Goal: Transaction & Acquisition: Purchase product/service

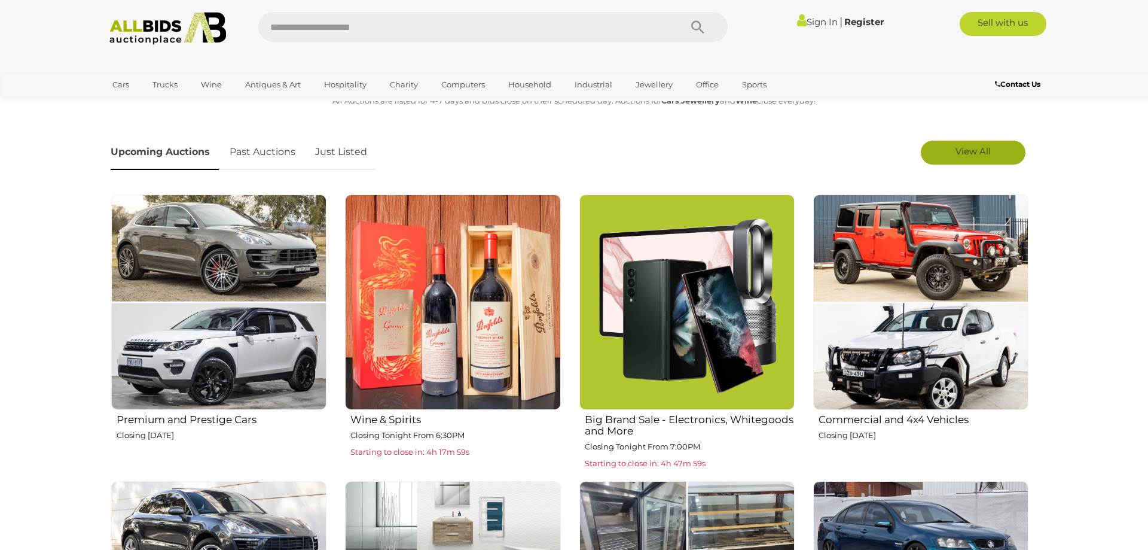
scroll to position [671, 0]
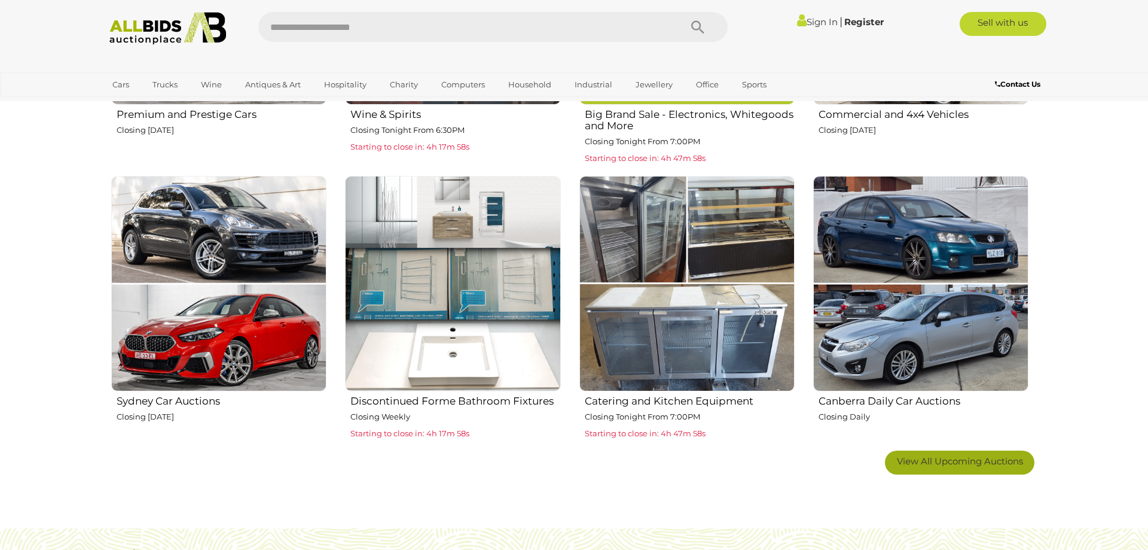
click at [948, 459] on span "View All Upcoming Auctions" at bounding box center [960, 460] width 126 height 11
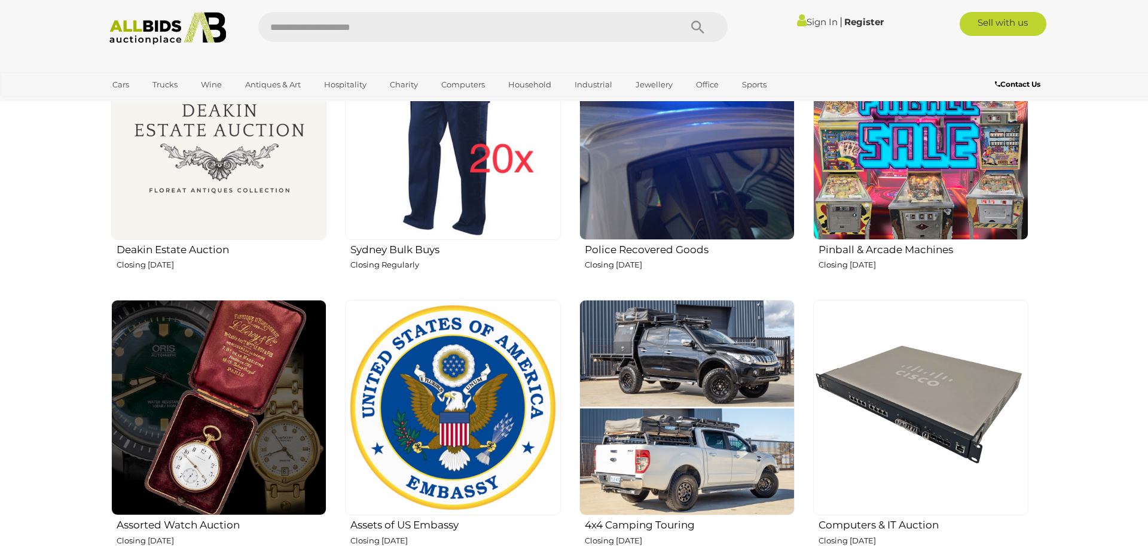
scroll to position [854, 0]
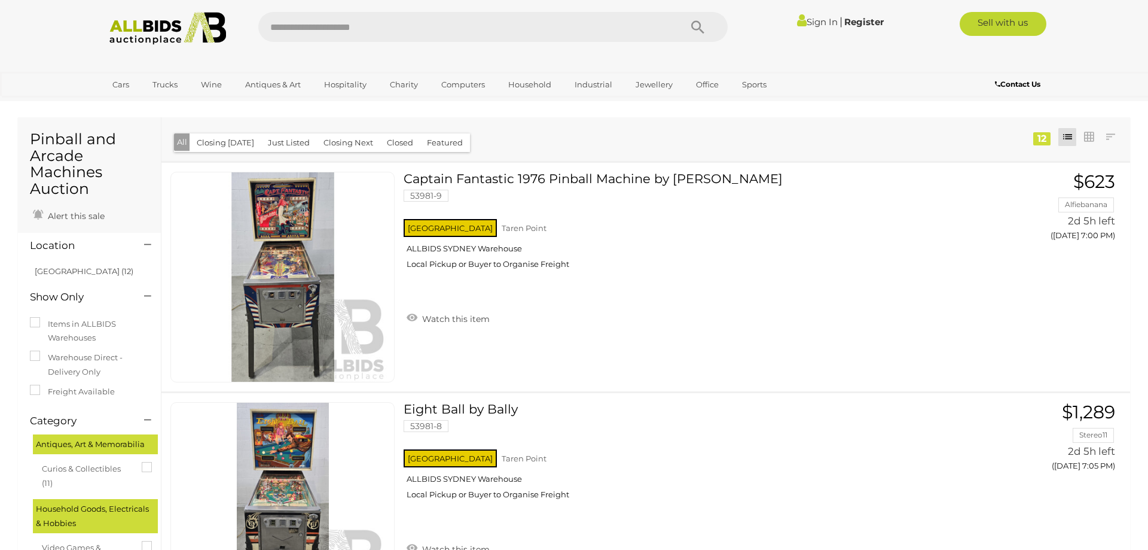
click at [65, 138] on h1 "Pinball and Arcade Machines Auction" at bounding box center [89, 164] width 119 height 66
click at [1107, 138] on link at bounding box center [1110, 137] width 18 height 18
click at [1098, 217] on link "Highest Bid" at bounding box center [1031, 223] width 178 height 21
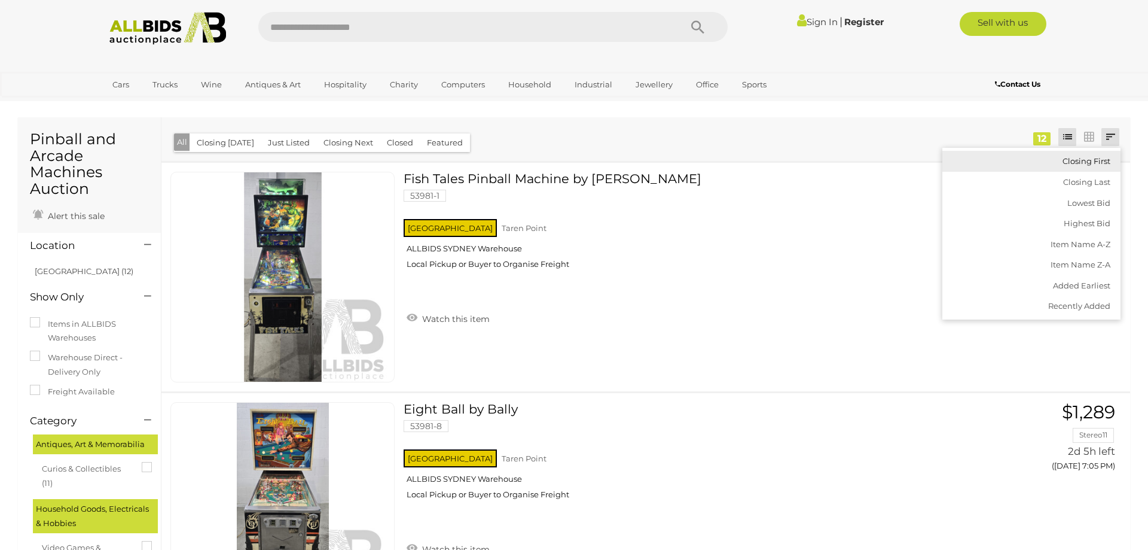
click at [1106, 154] on link "Closing First" at bounding box center [1031, 161] width 178 height 21
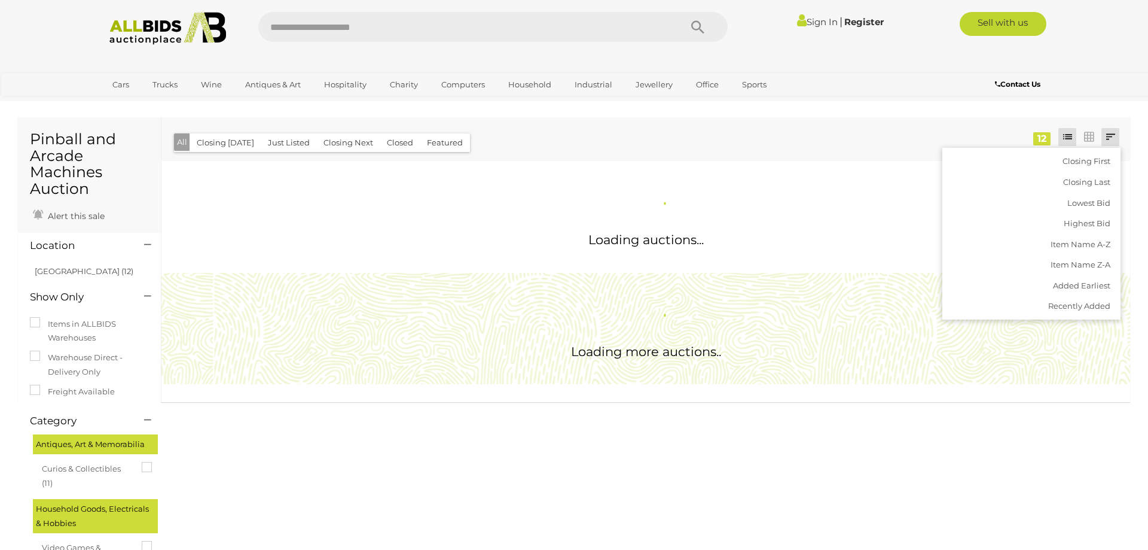
click at [875, 135] on div "Closing First Closing Last Lowest Bid Highest Bid Item Name A-Z Item Name Z-A A…" at bounding box center [645, 139] width 969 height 44
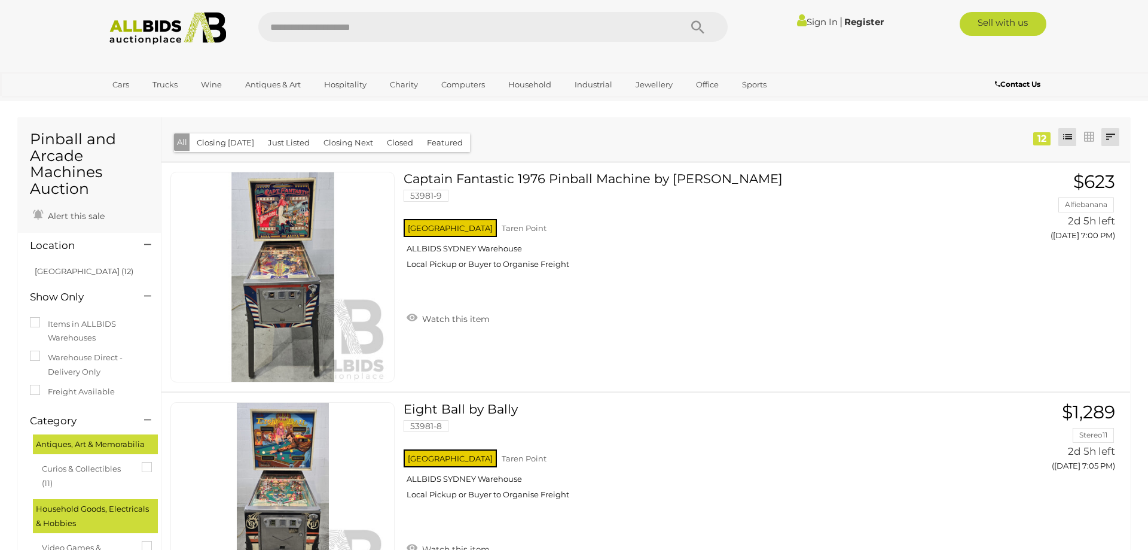
click at [1114, 141] on link at bounding box center [1110, 137] width 18 height 18
click at [1090, 217] on link "Highest Bid" at bounding box center [1031, 223] width 178 height 21
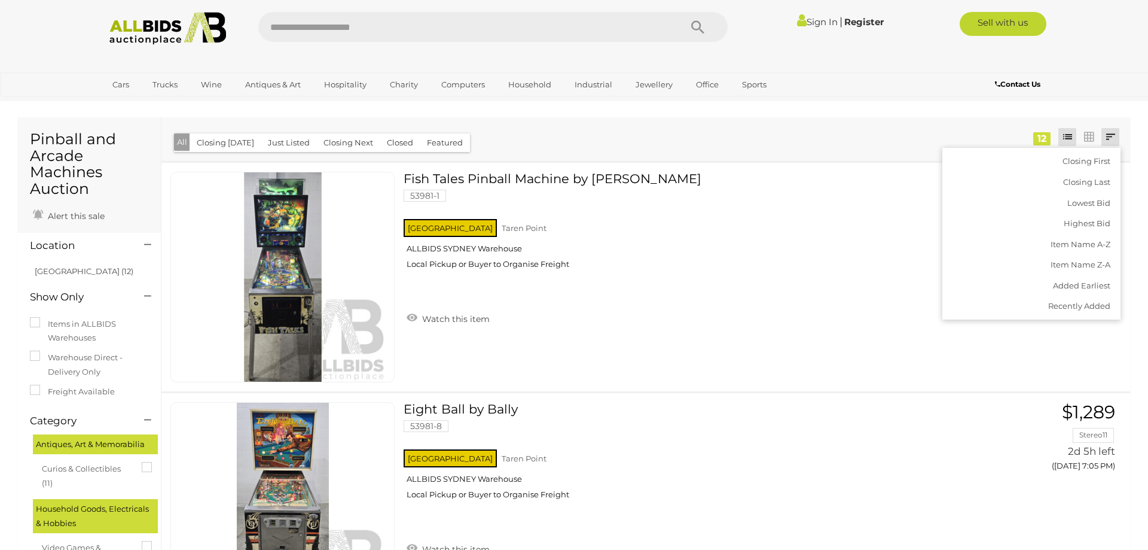
click at [1121, 142] on li "Closing First Closing Last Lowest Bid Highest Bid Item Name A-Z Item Name Z-A A…" at bounding box center [1111, 137] width 22 height 18
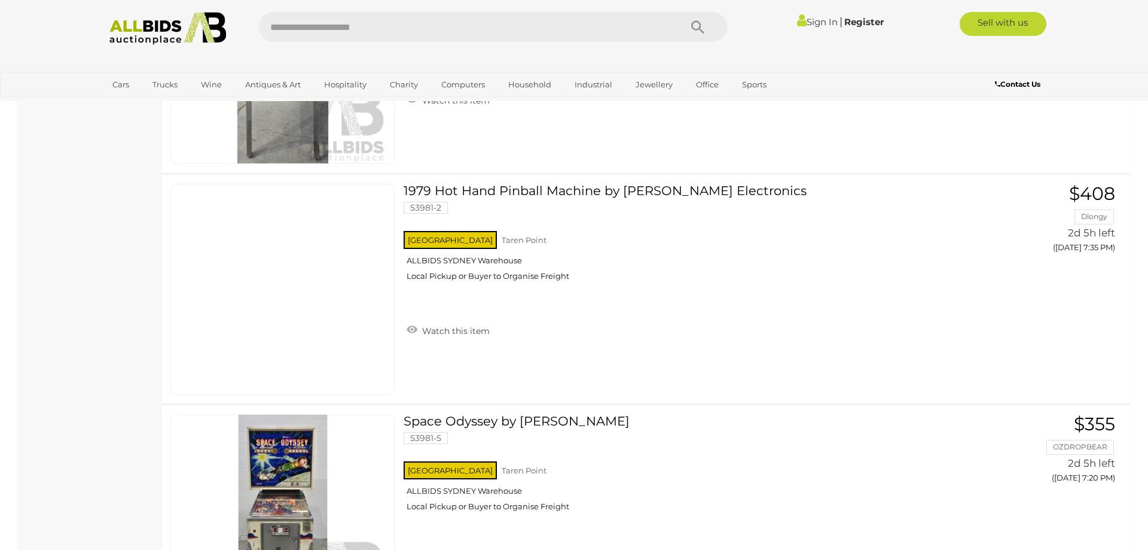
scroll to position [1647, 0]
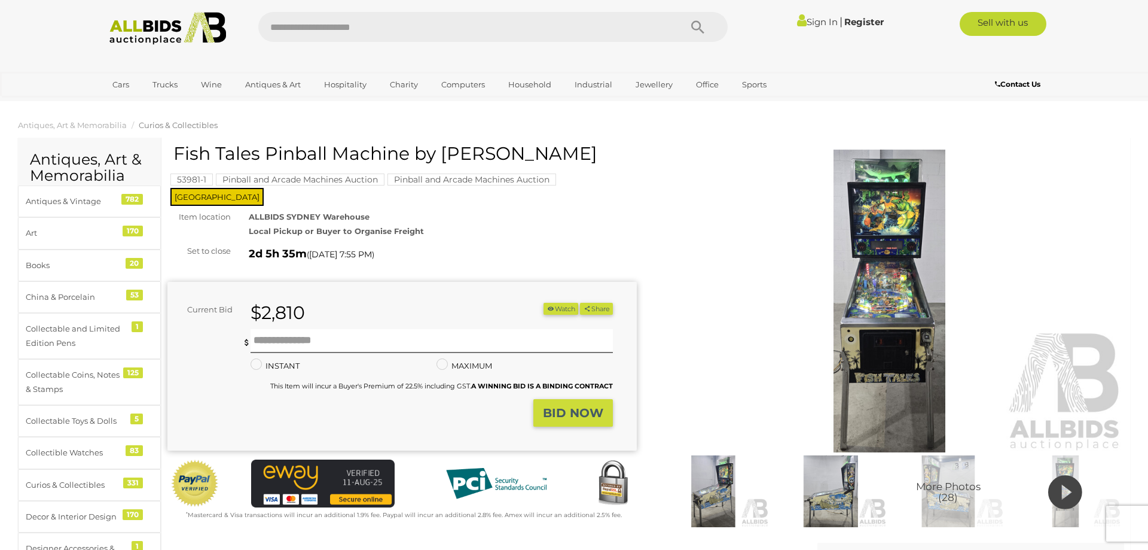
click at [326, 147] on h1 "Fish Tales Pinball Machine by Williams" at bounding box center [403, 154] width 460 height 20
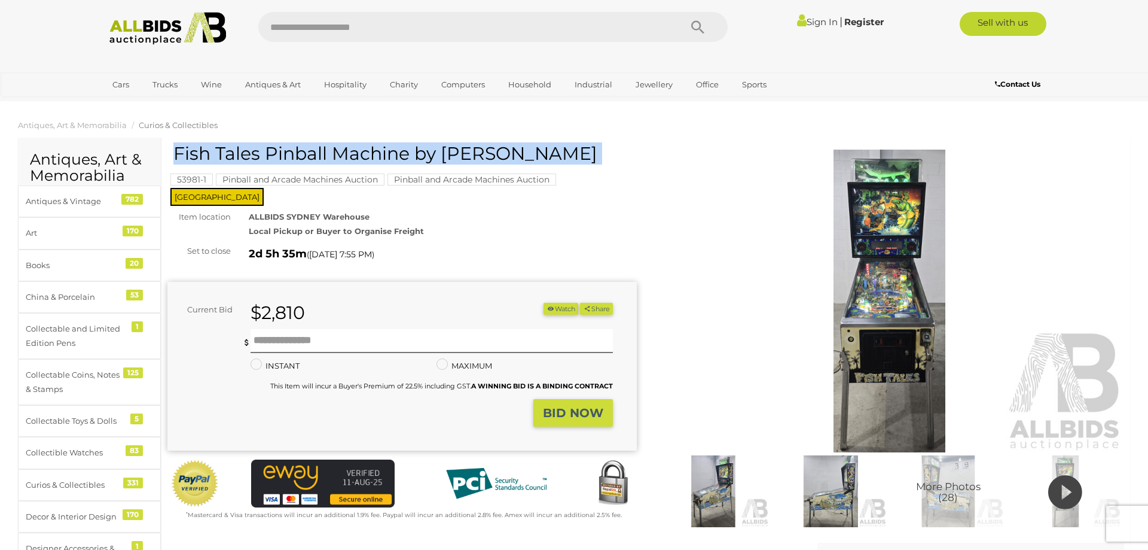
click at [326, 147] on h1 "Fish Tales Pinball Machine by Williams" at bounding box center [403, 154] width 460 height 20
copy h1 "Fish Tales Pinball Machine by Williams"
click at [910, 252] on img at bounding box center [889, 300] width 469 height 303
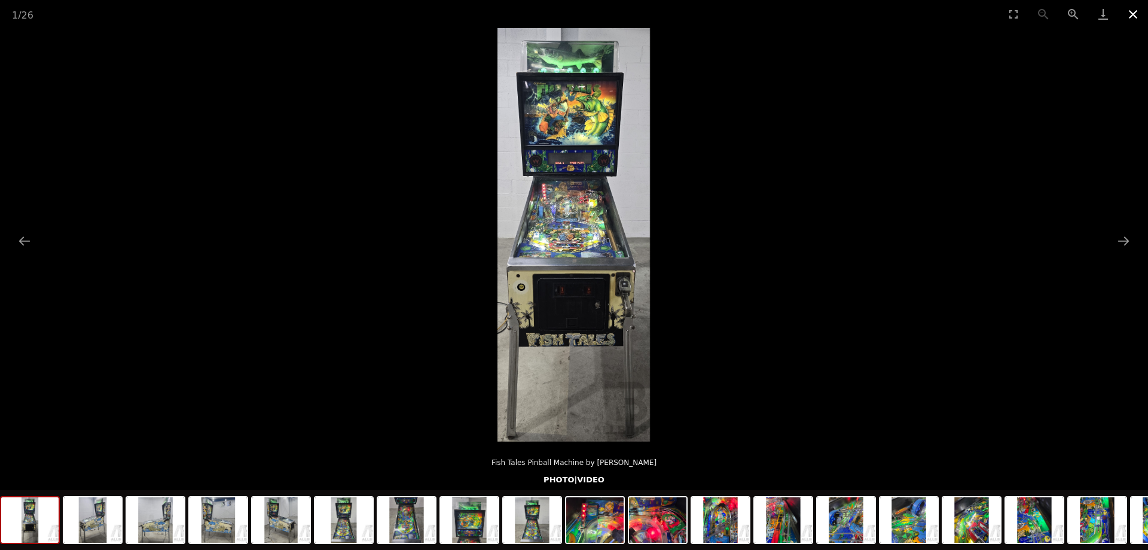
click at [1134, 18] on button "Close gallery" at bounding box center [1133, 14] width 30 height 28
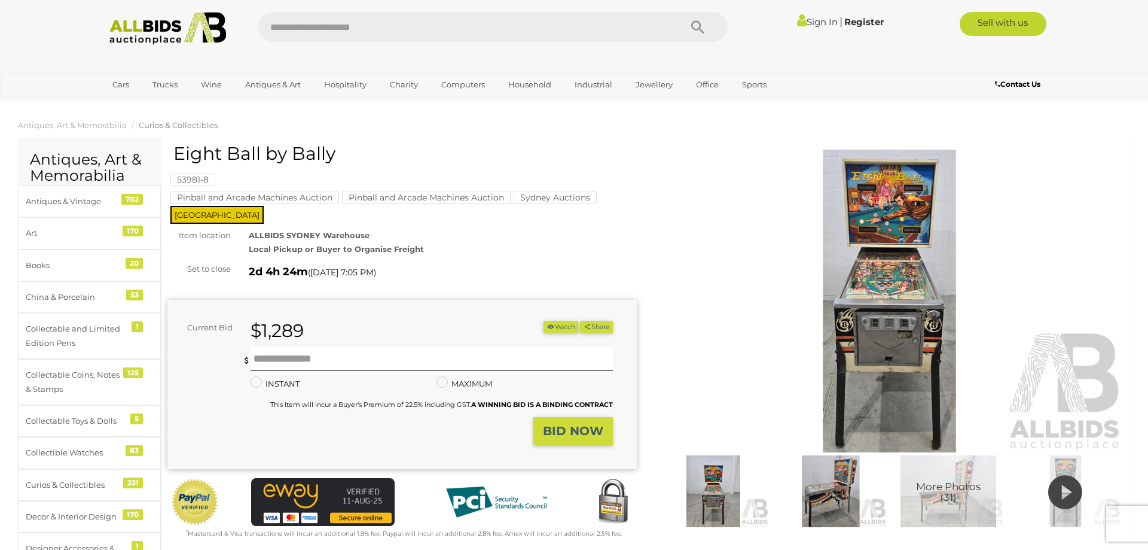
click at [831, 257] on img at bounding box center [889, 300] width 469 height 303
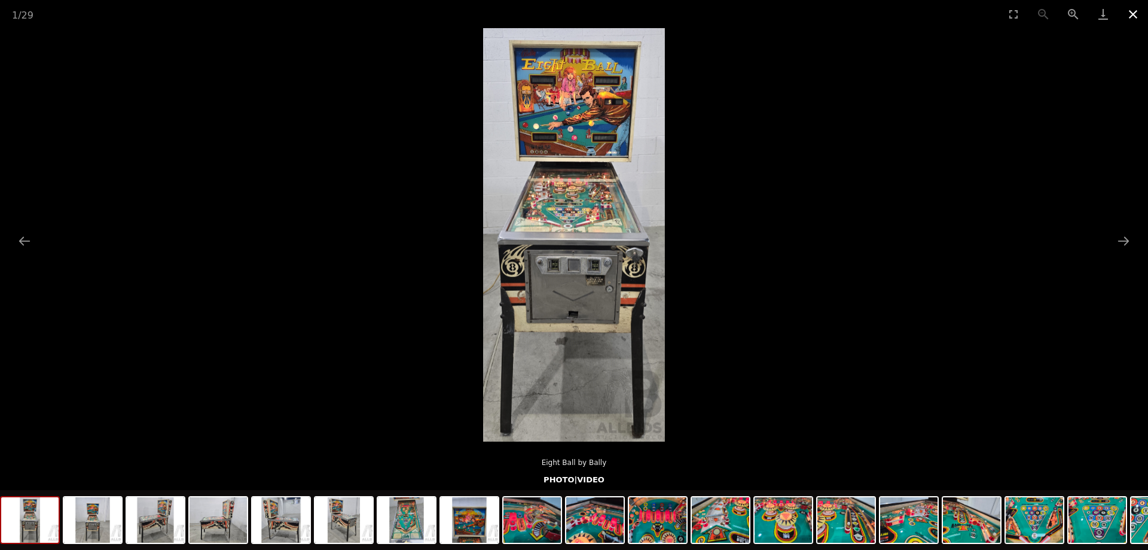
click at [1125, 13] on button "Close gallery" at bounding box center [1133, 14] width 30 height 28
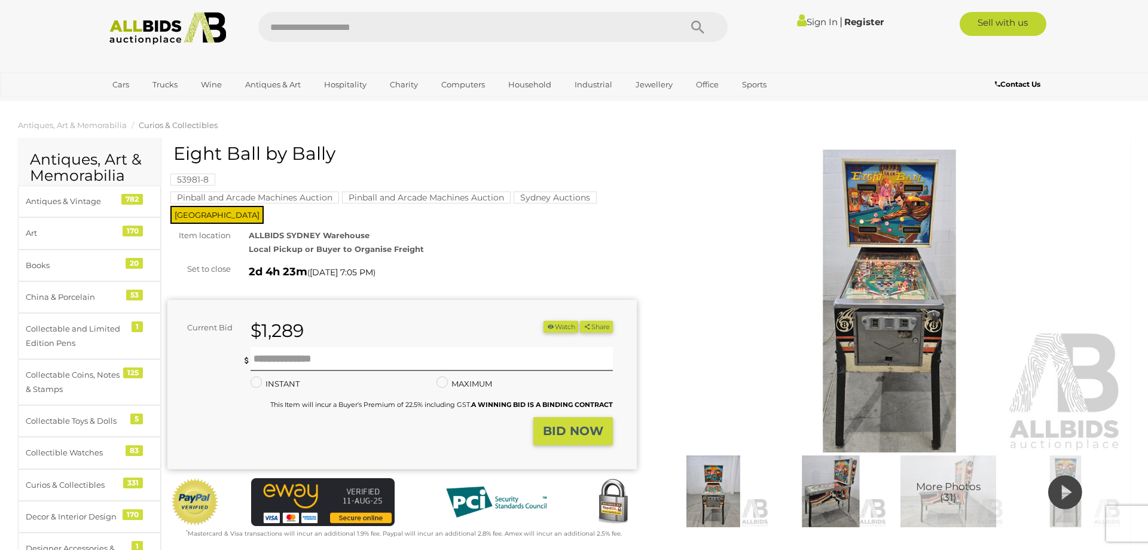
click at [262, 144] on h1 "Eight Ball by Bally" at bounding box center [403, 154] width 460 height 20
copy h1 "Eight Ball by Bally"
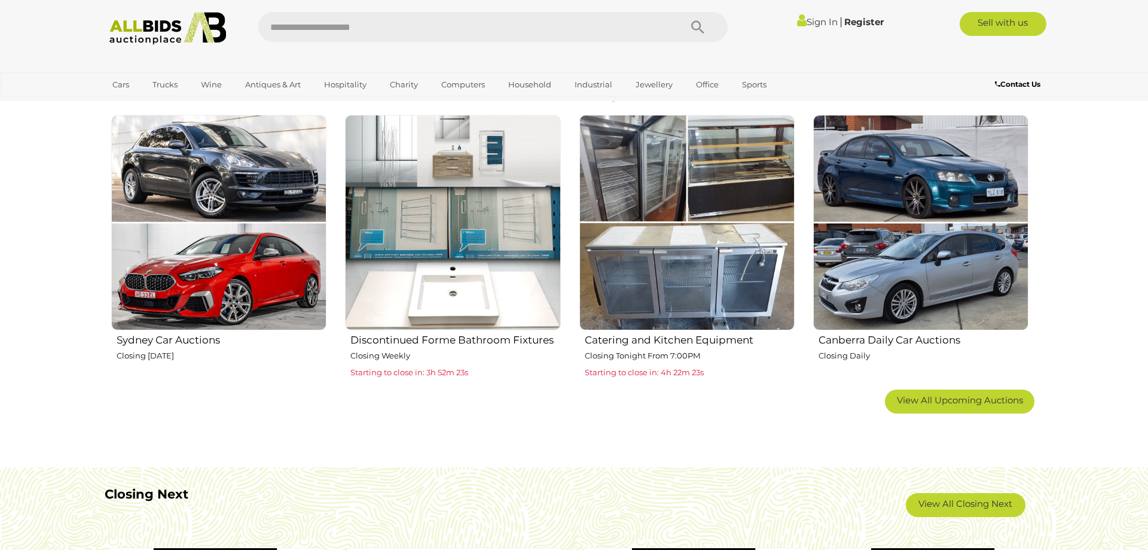
scroll to position [915, 0]
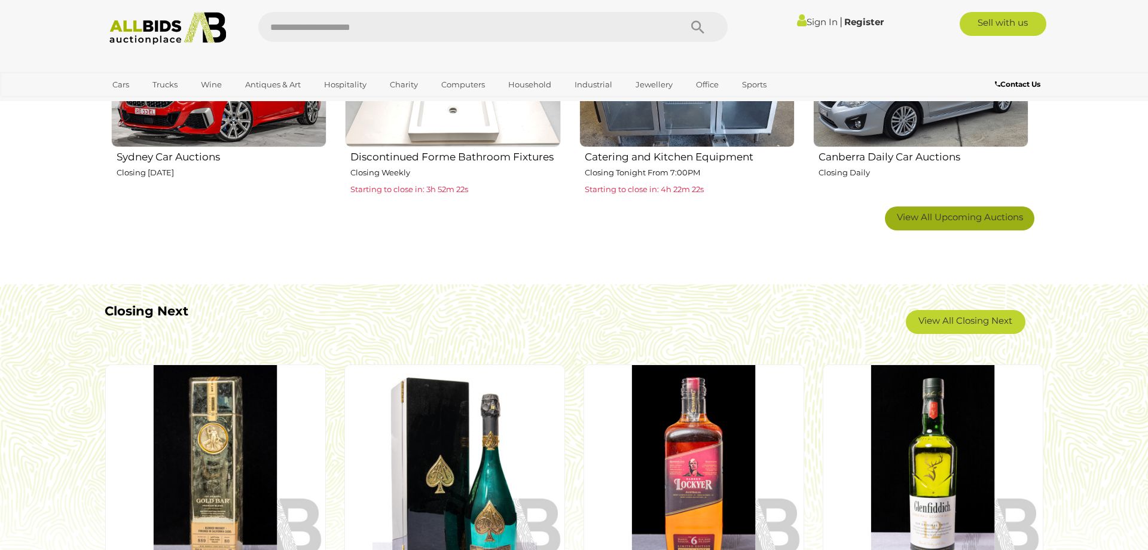
click at [929, 223] on link "View All Upcoming Auctions" at bounding box center [959, 218] width 149 height 24
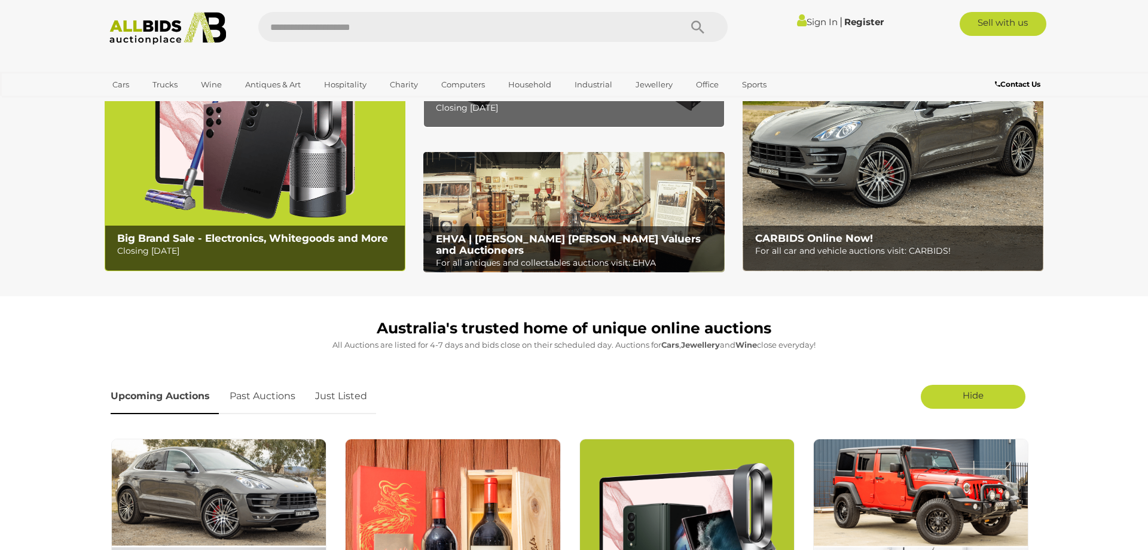
scroll to position [0, 0]
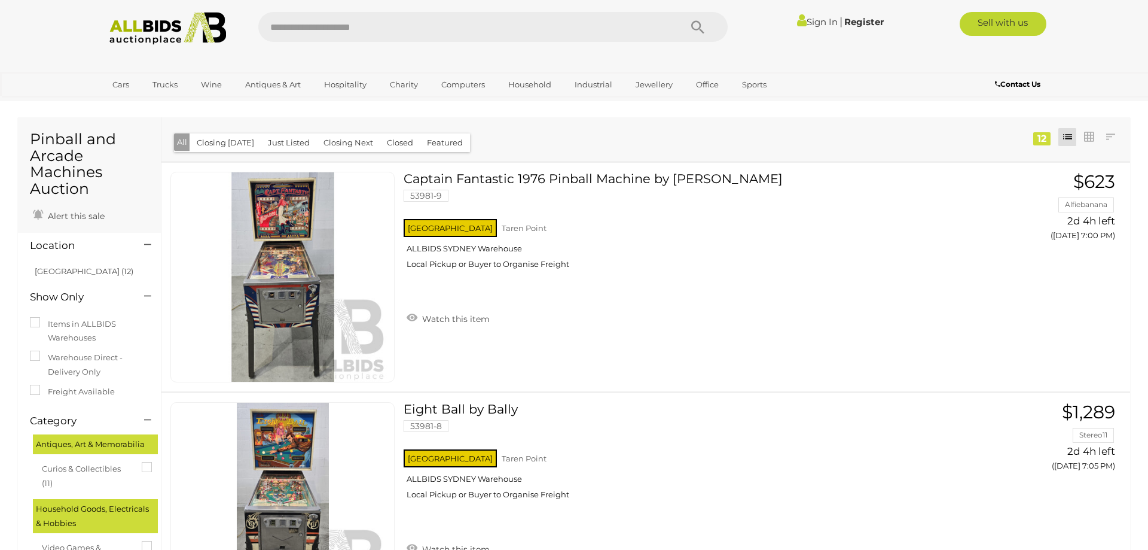
scroll to position [331, 0]
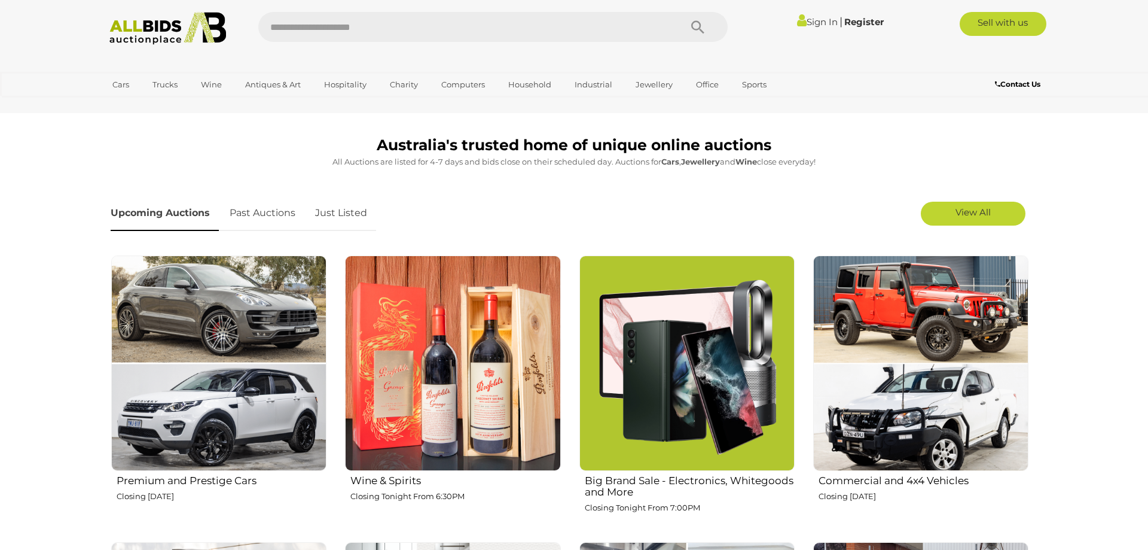
scroll to position [549, 0]
